Goal: Task Accomplishment & Management: Manage account settings

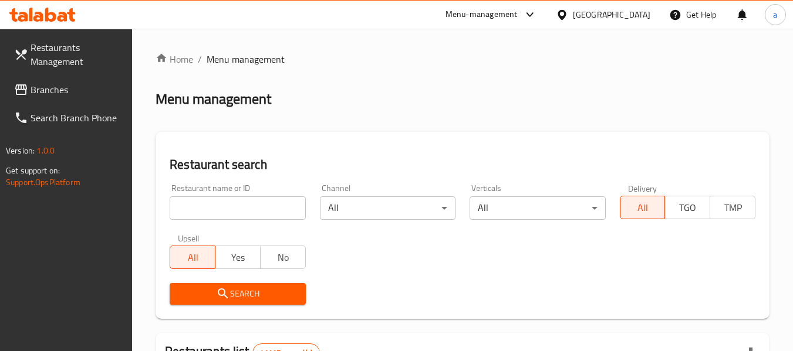
click at [571, 29] on div "​ Menu-management [GEOGRAPHIC_DATA] Get Help a Restaurants Management Branches …" at bounding box center [396, 190] width 793 height 323
click at [571, 12] on div at bounding box center [564, 14] width 17 height 13
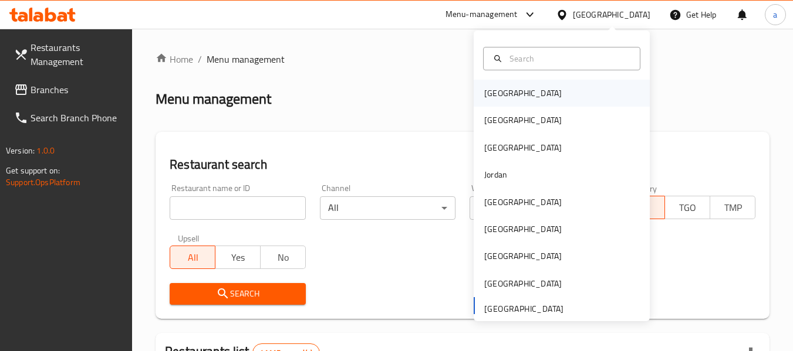
click at [492, 87] on div "[GEOGRAPHIC_DATA]" at bounding box center [522, 93] width 77 height 13
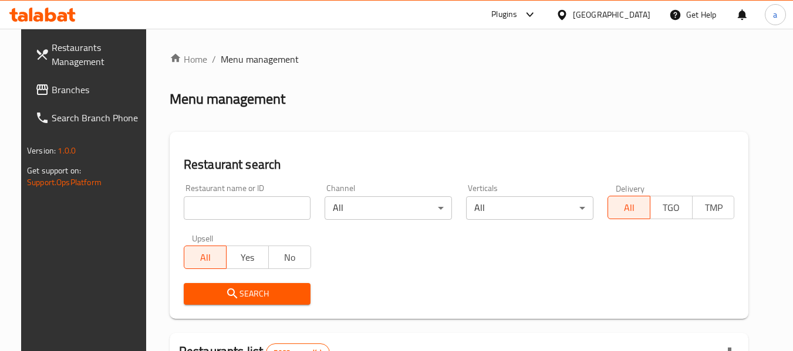
click at [87, 90] on span "Branches" at bounding box center [98, 90] width 93 height 14
